Goal: Find specific page/section: Find specific page/section

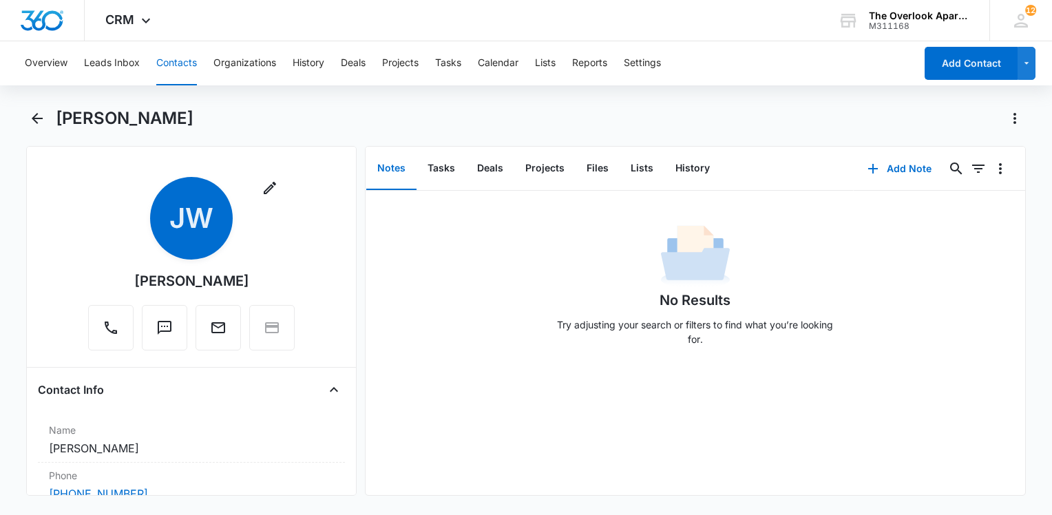
click at [151, 62] on div "Overview Leads Inbox Contacts Organizations History Deals Projects Tasks Calend…" at bounding box center [466, 63] width 898 height 44
click at [158, 63] on button "Contacts" at bounding box center [176, 63] width 41 height 44
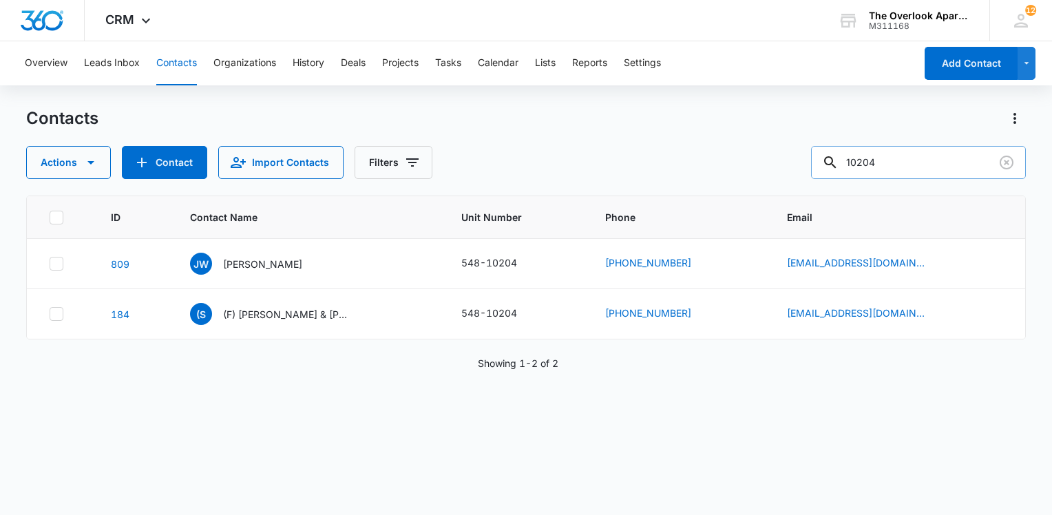
click at [941, 167] on input "10204" at bounding box center [918, 162] width 215 height 33
click at [942, 167] on input "10204" at bounding box center [918, 162] width 215 height 33
type input "3303"
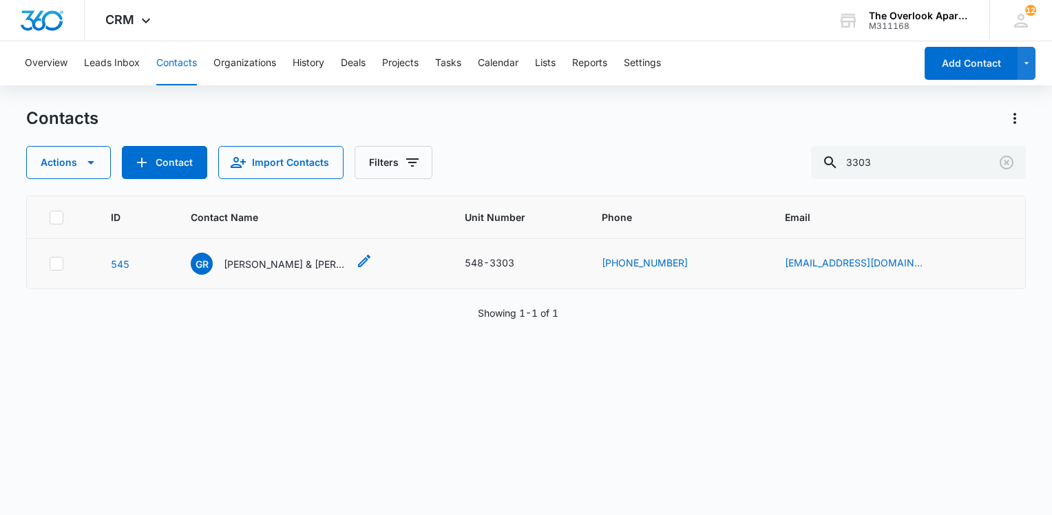
click at [262, 257] on p "[PERSON_NAME] & [PERSON_NAME]" at bounding box center [286, 264] width 124 height 14
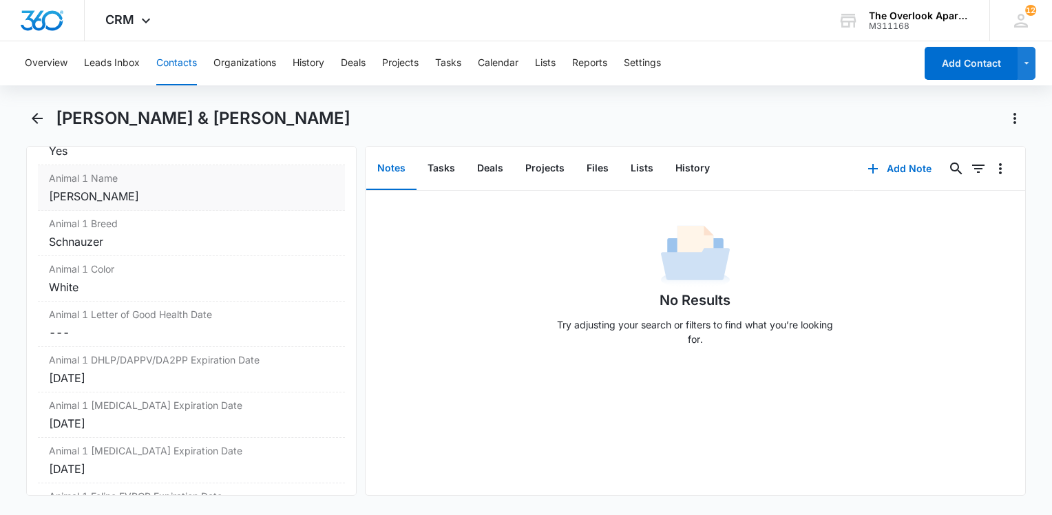
scroll to position [2065, 0]
